Goal: Transaction & Acquisition: Purchase product/service

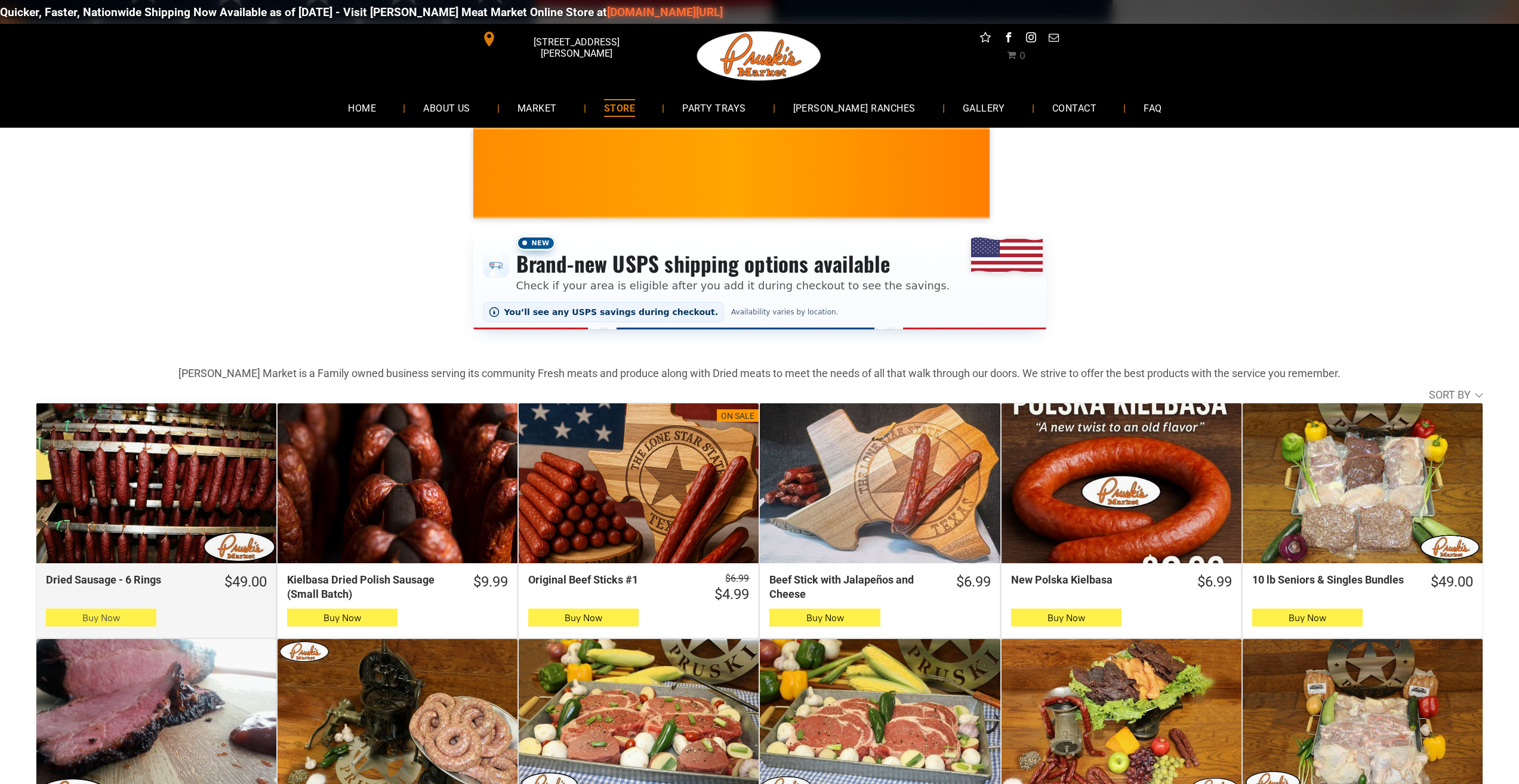
click at [97, 614] on icon "button" at bounding box center [101, 617] width 13 height 14
click at [111, 623] on span "Buy Now" at bounding box center [102, 617] width 38 height 11
click at [77, 616] on button "Buy Now" at bounding box center [101, 618] width 111 height 18
